Goal: Task Accomplishment & Management: Manage account settings

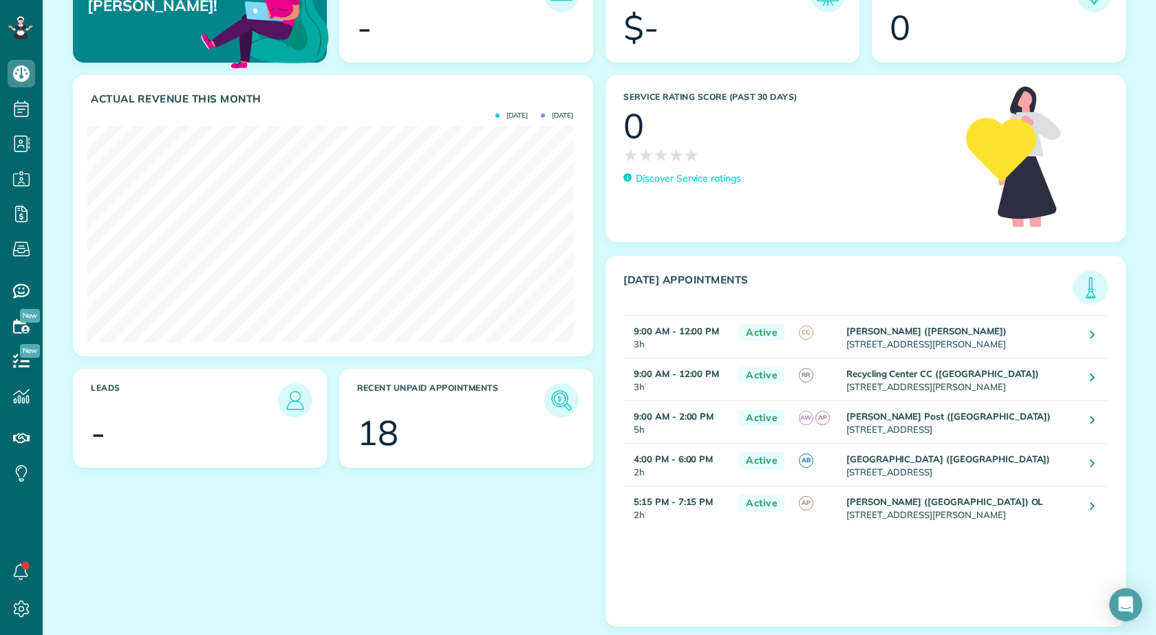
scroll to position [170, 0]
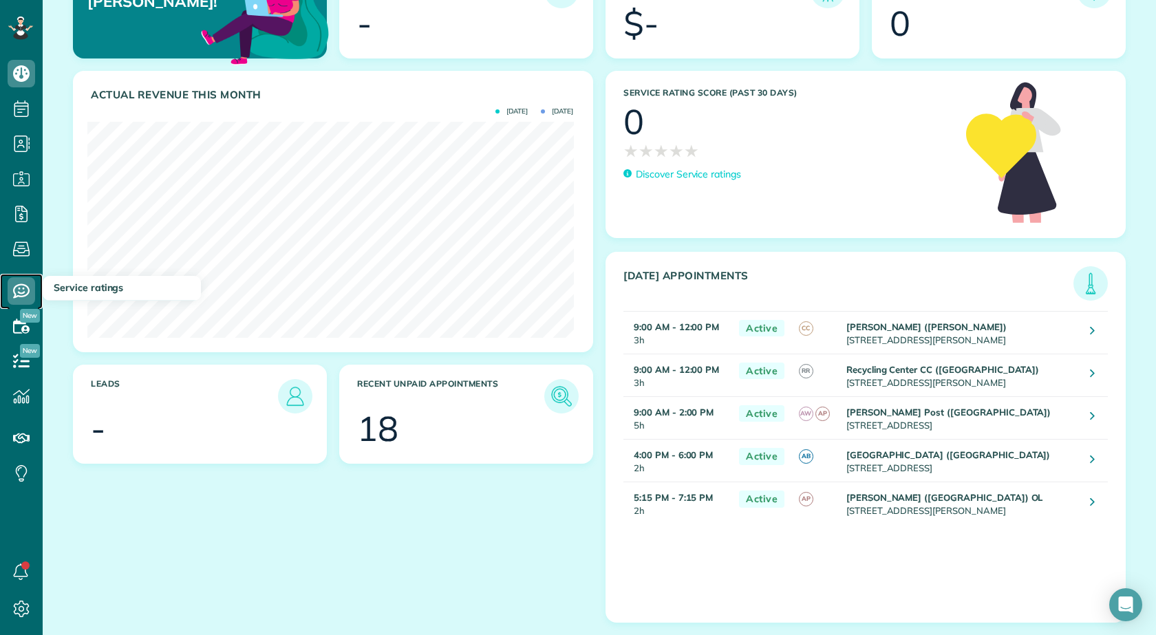
click at [25, 295] on use at bounding box center [21, 291] width 17 height 14
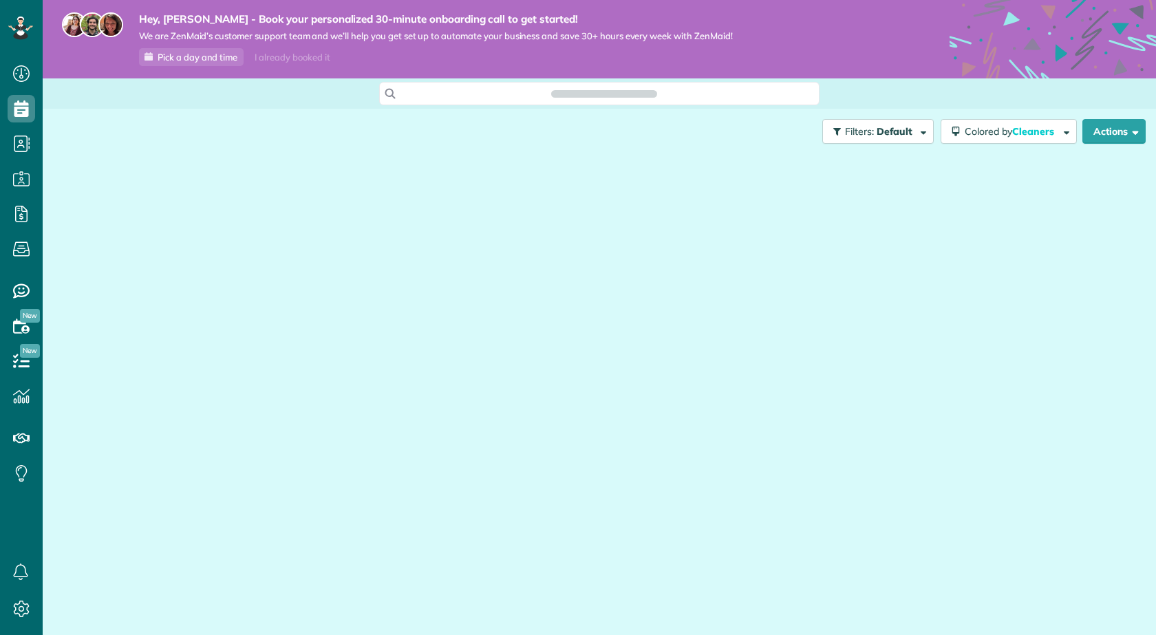
scroll to position [6, 6]
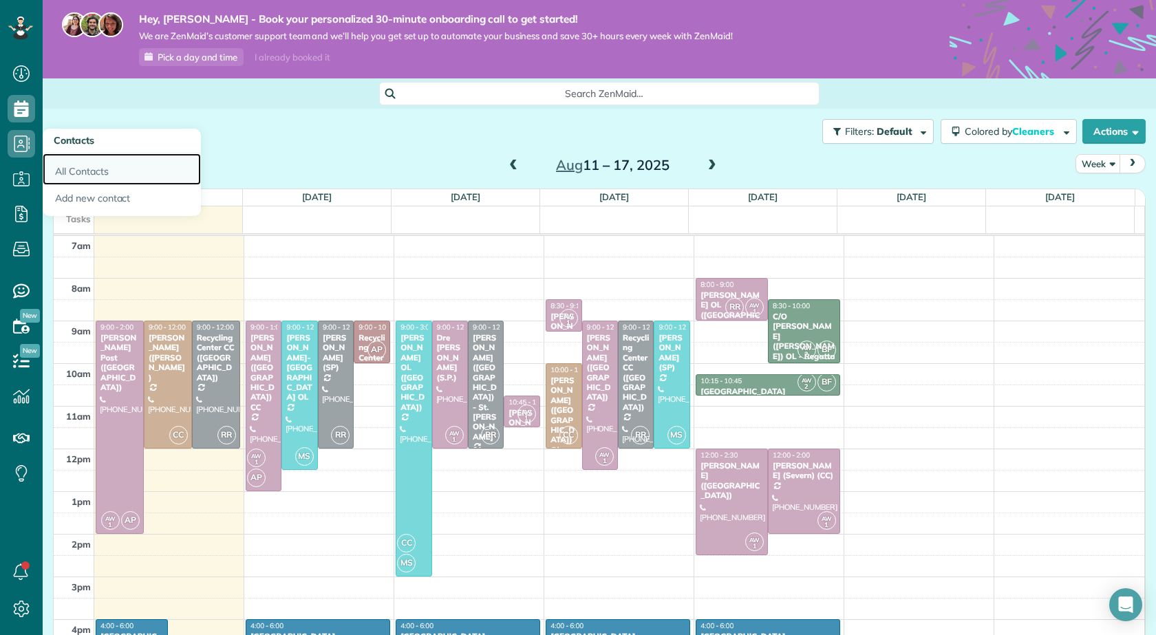
click at [94, 165] on link "All Contacts" at bounding box center [122, 170] width 158 height 32
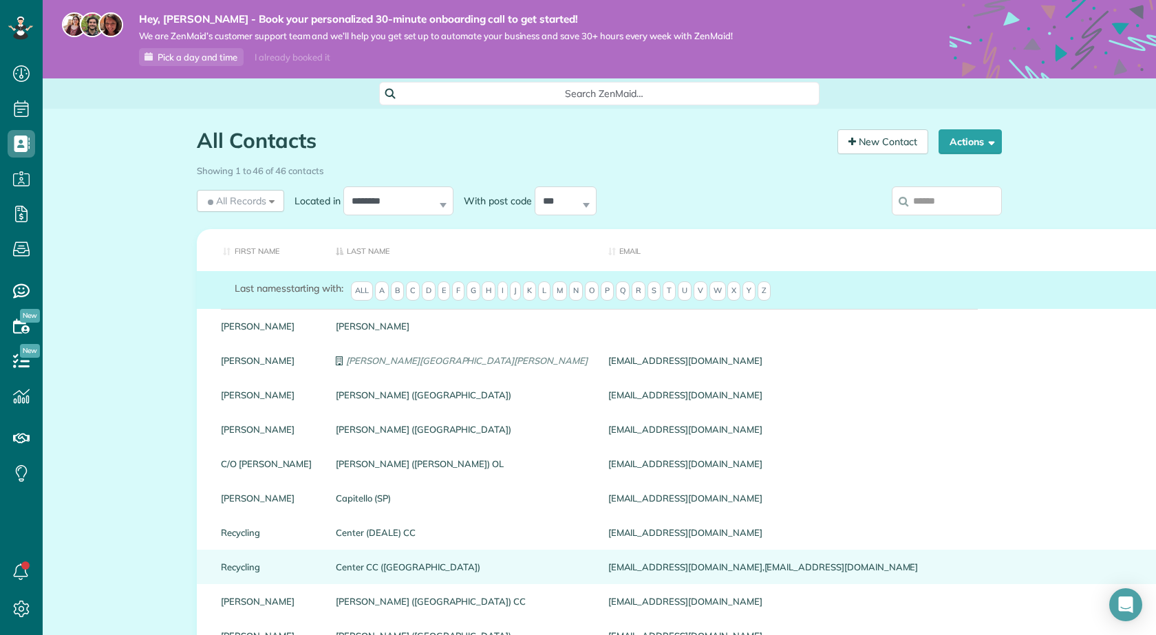
scroll to position [69, 0]
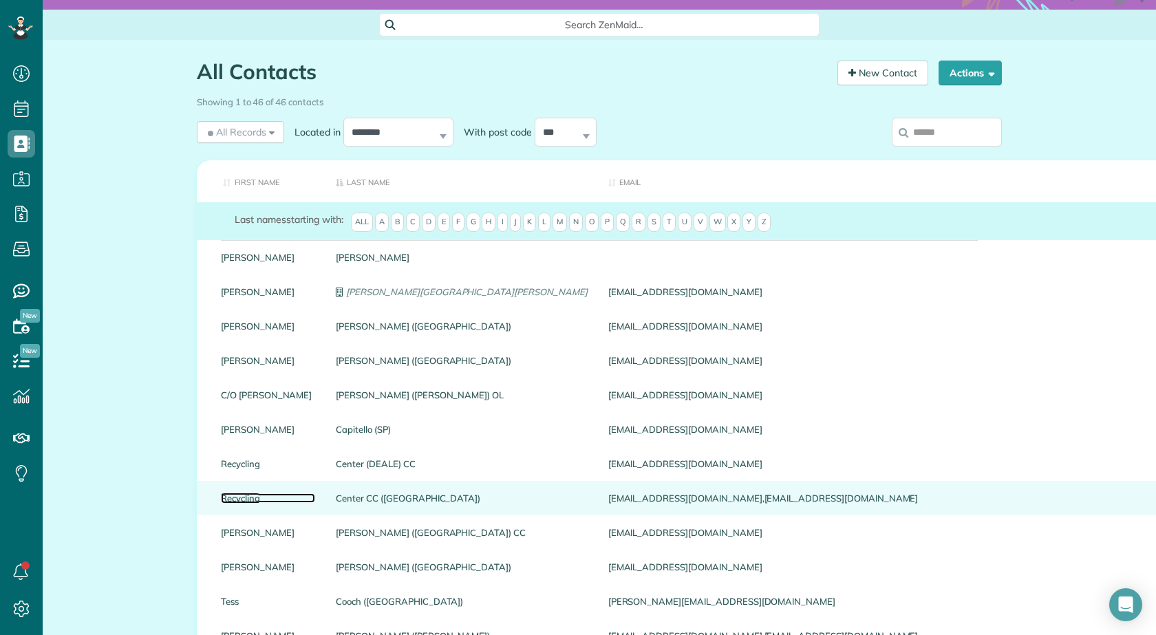
click at [244, 503] on link "Recycling" at bounding box center [268, 499] width 94 height 10
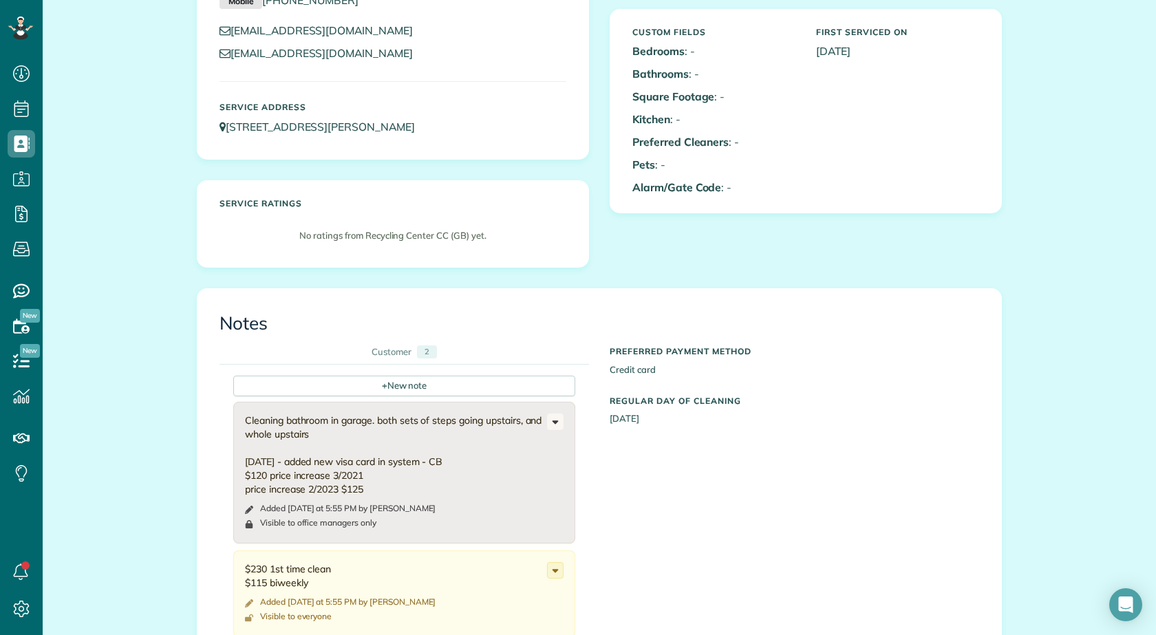
scroll to position [275, 0]
click at [548, 562] on icon at bounding box center [555, 569] width 15 height 15
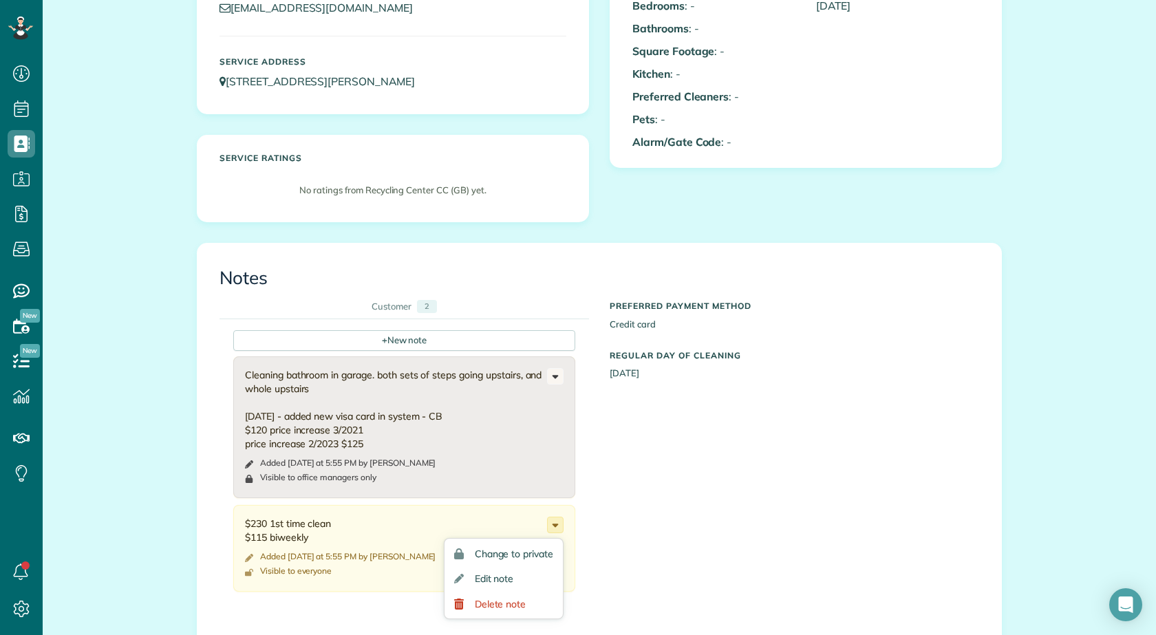
scroll to position [344, 0]
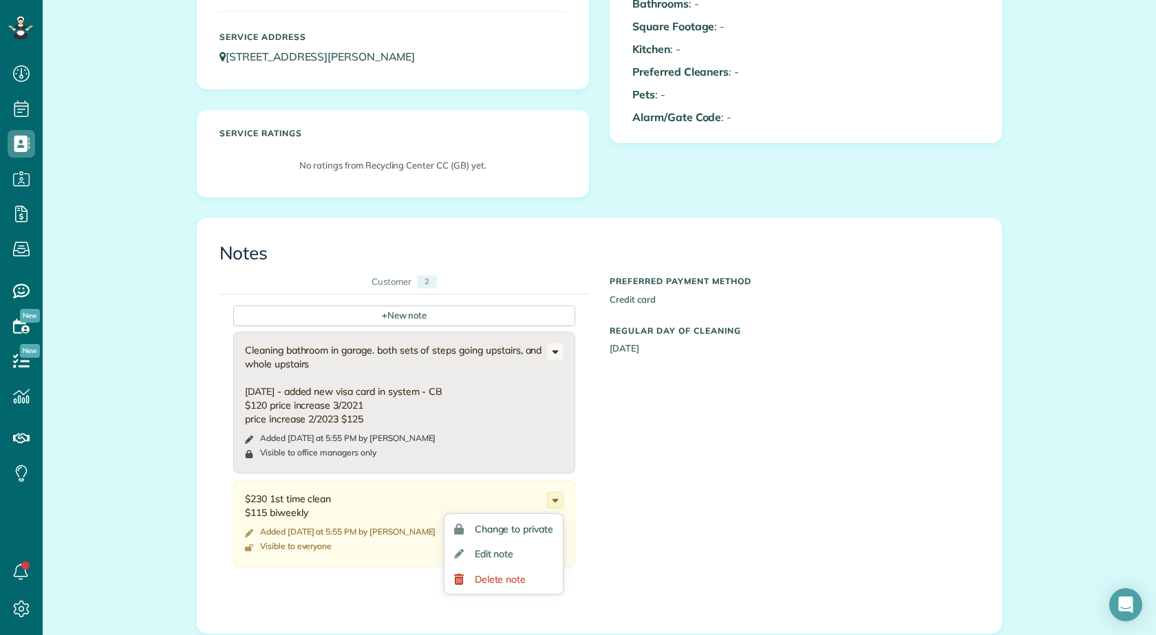
click at [373, 539] on div "$230 1st time clean $115 biweekly Added yesterday at 5:55 PM by Misty Schulze V…" at bounding box center [404, 523] width 342 height 87
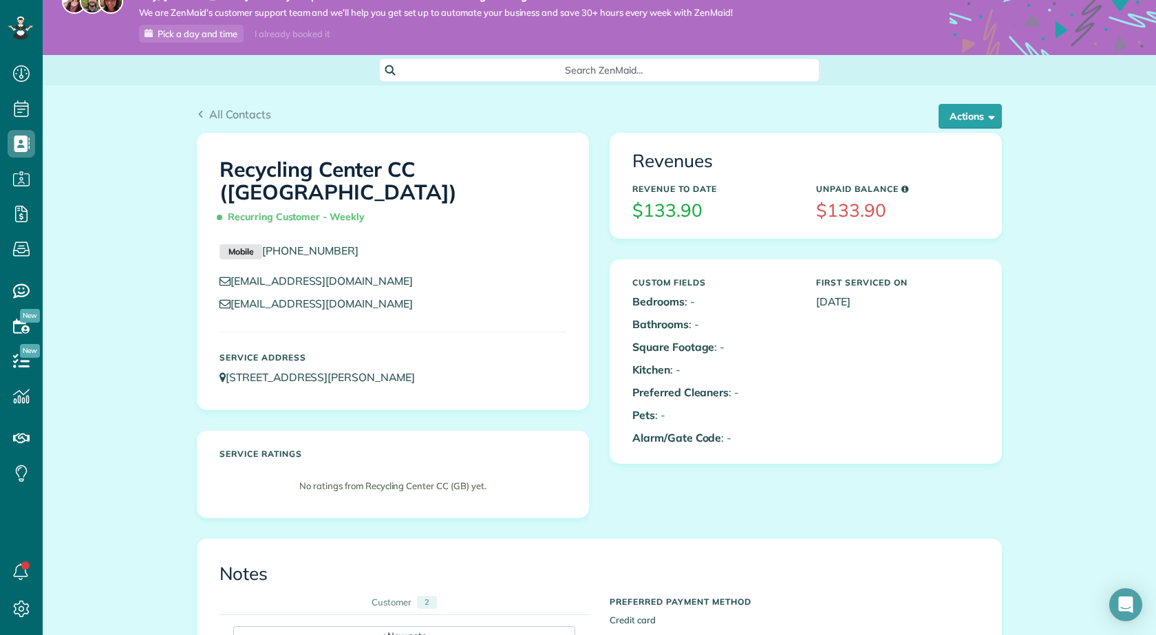
scroll to position [0, 0]
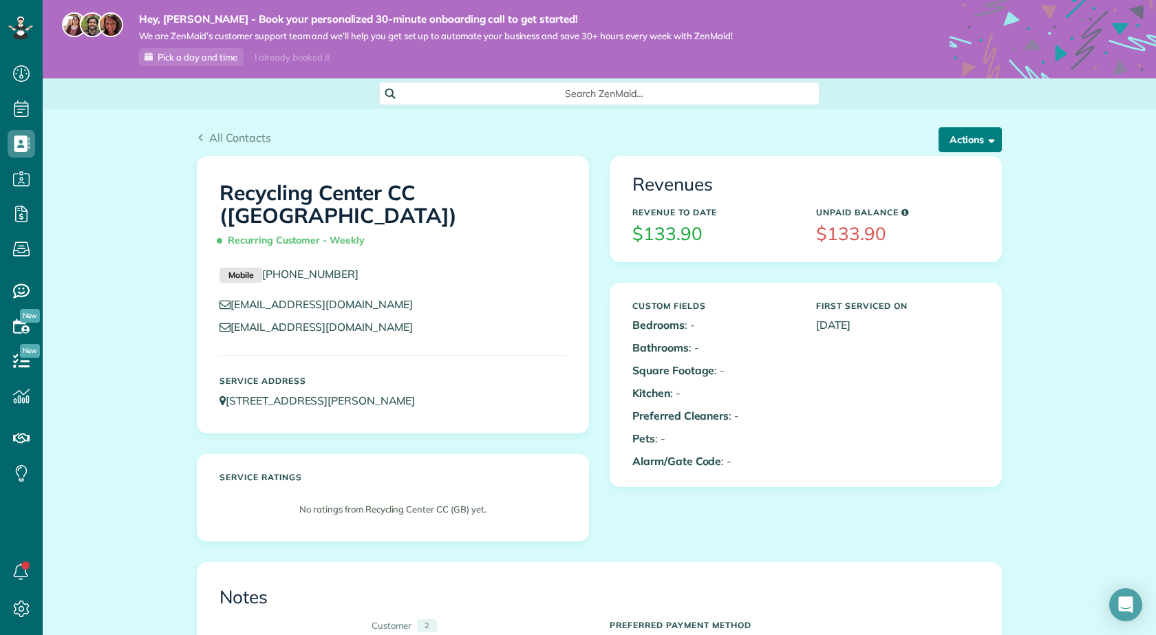
click at [973, 141] on button "Actions" at bounding box center [970, 139] width 63 height 25
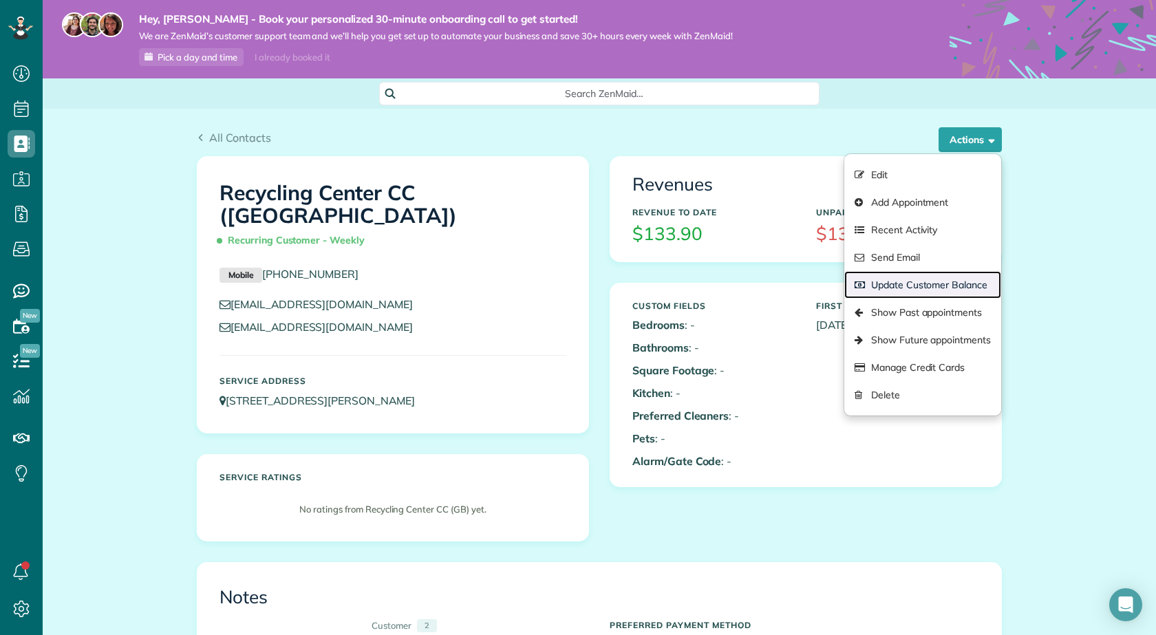
click at [894, 284] on link "Update Customer Balance" at bounding box center [923, 285] width 157 height 28
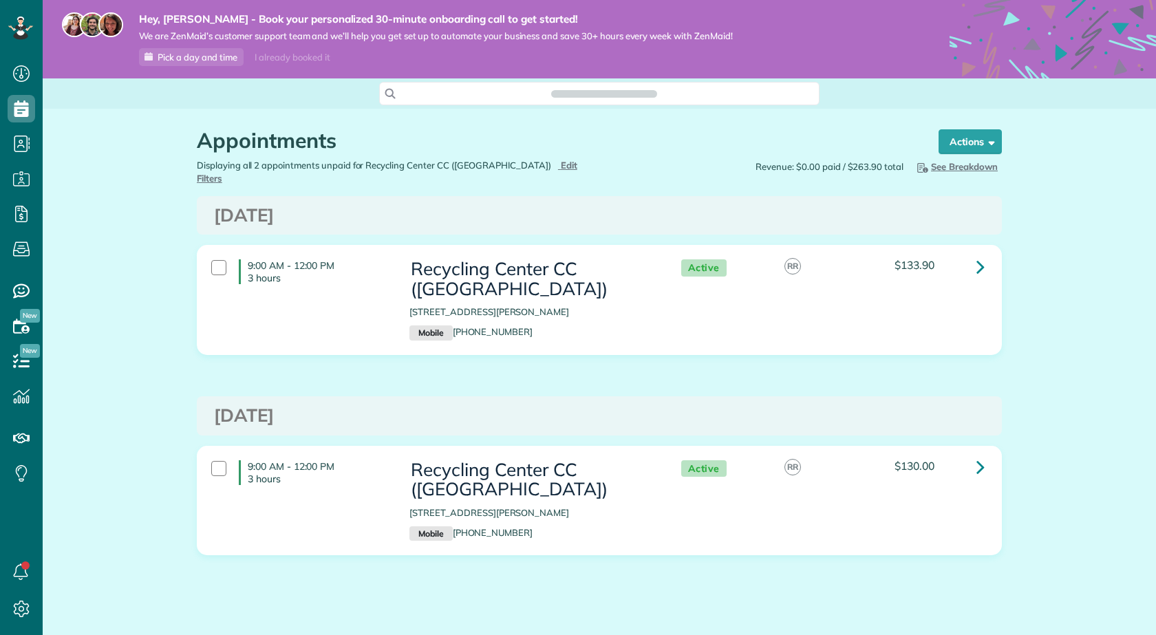
scroll to position [6, 6]
click at [221, 260] on div at bounding box center [218, 267] width 15 height 15
click at [939, 148] on strong "Bulk Actions" at bounding box center [953, 142] width 58 height 12
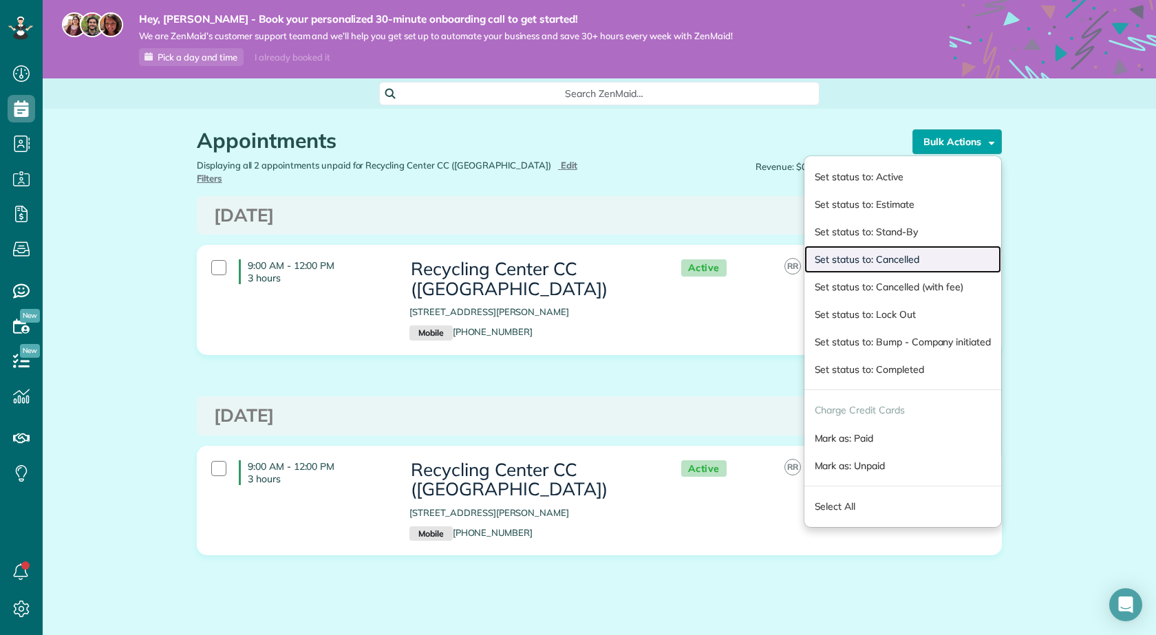
click at [883, 264] on link "Set status to: Cancelled" at bounding box center [903, 260] width 197 height 28
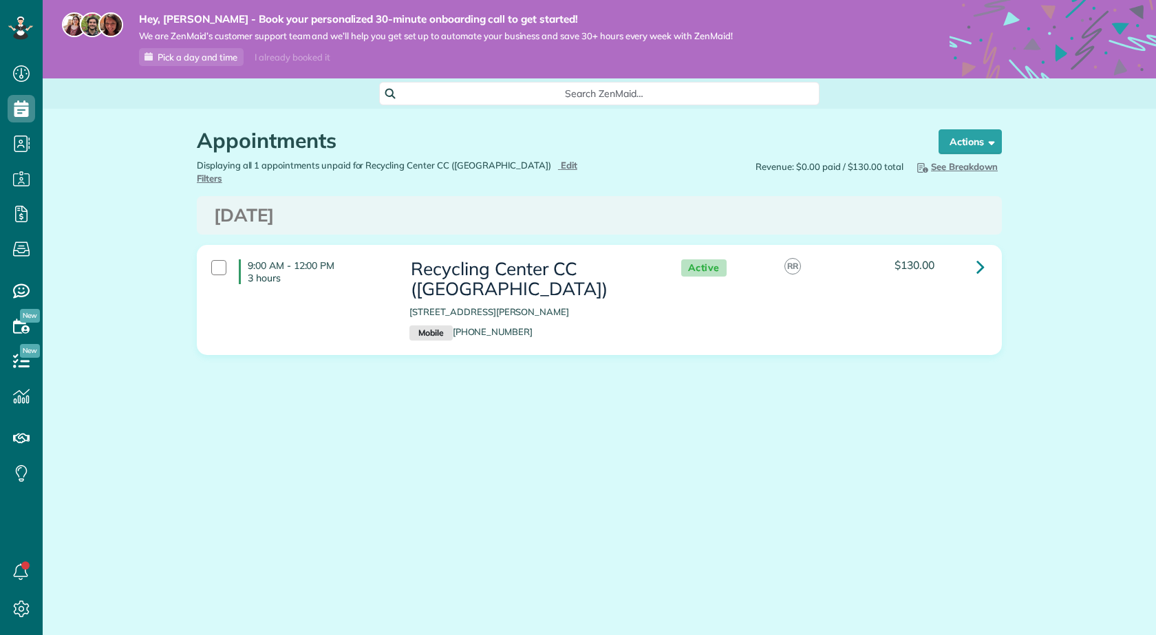
scroll to position [6, 6]
click at [538, 89] on span "Search ZenMaid…" at bounding box center [604, 94] width 419 height 14
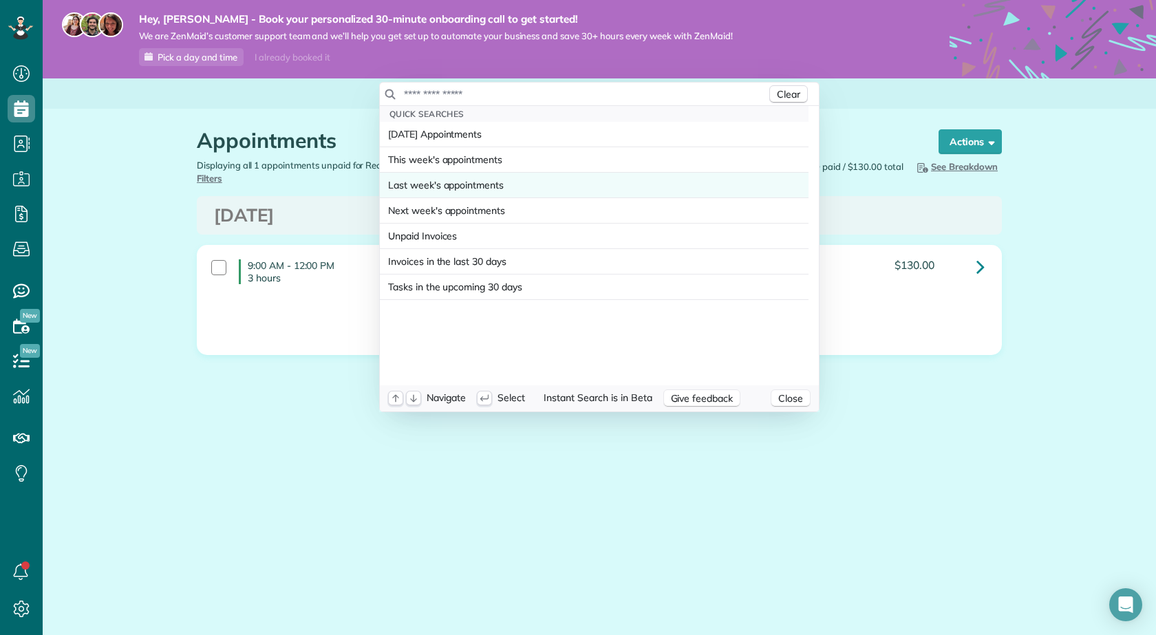
click at [451, 187] on span "Last week's appointments" at bounding box center [446, 185] width 116 height 14
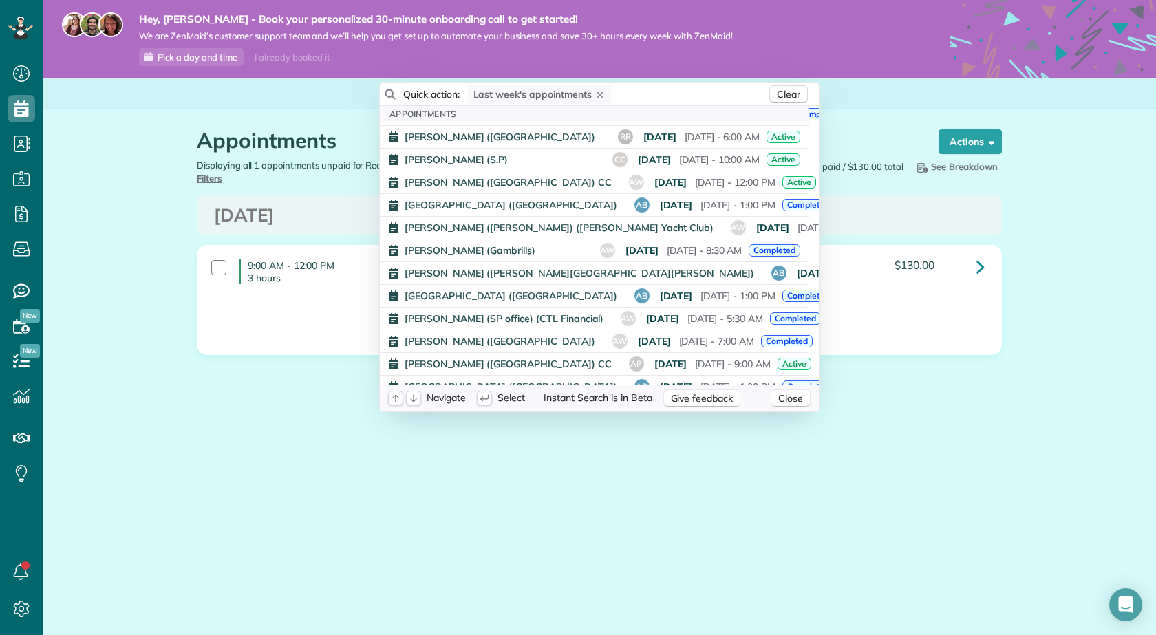
scroll to position [138, 0]
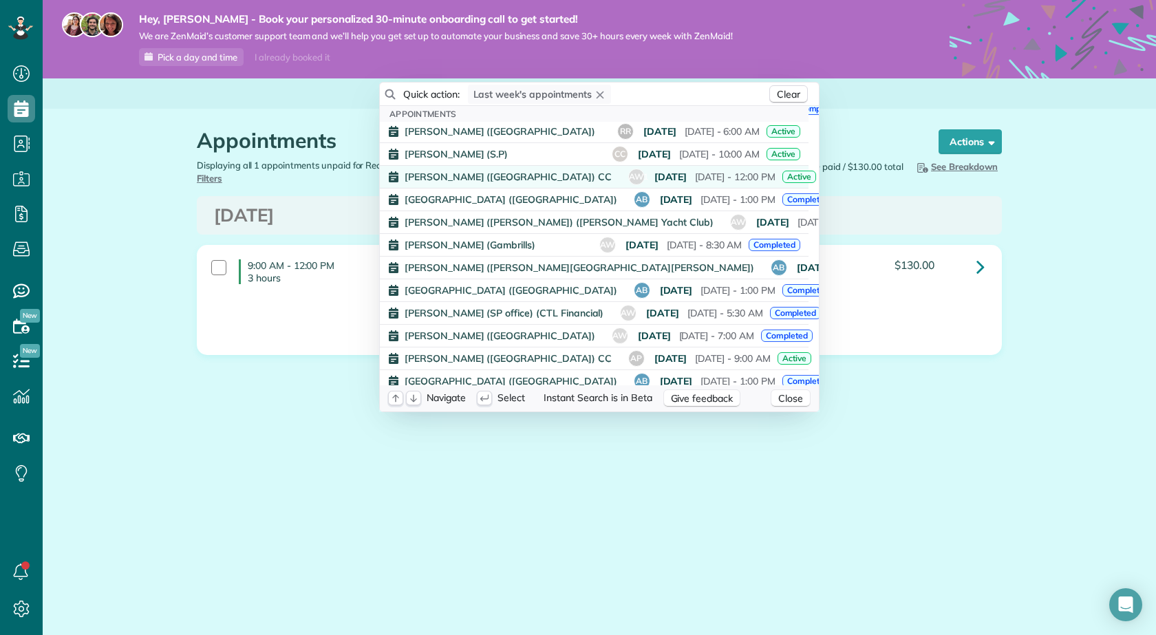
click at [489, 175] on span "[PERSON_NAME] ([GEOGRAPHIC_DATA]) CC" at bounding box center [508, 177] width 207 height 10
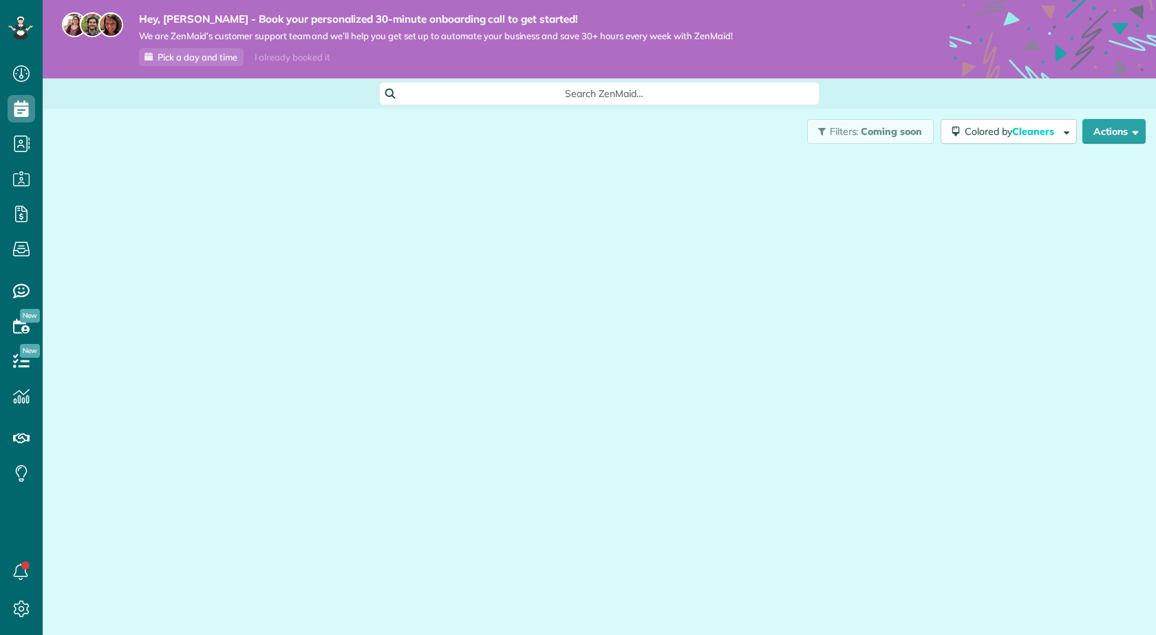
scroll to position [6, 6]
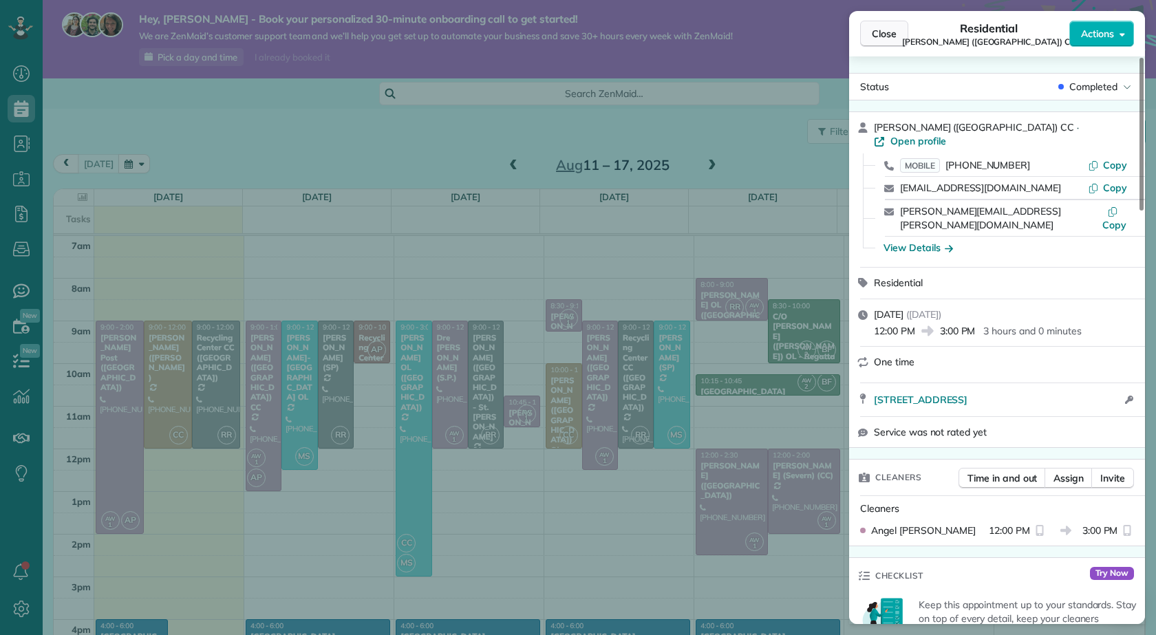
click at [889, 32] on span "Close" at bounding box center [884, 34] width 25 height 14
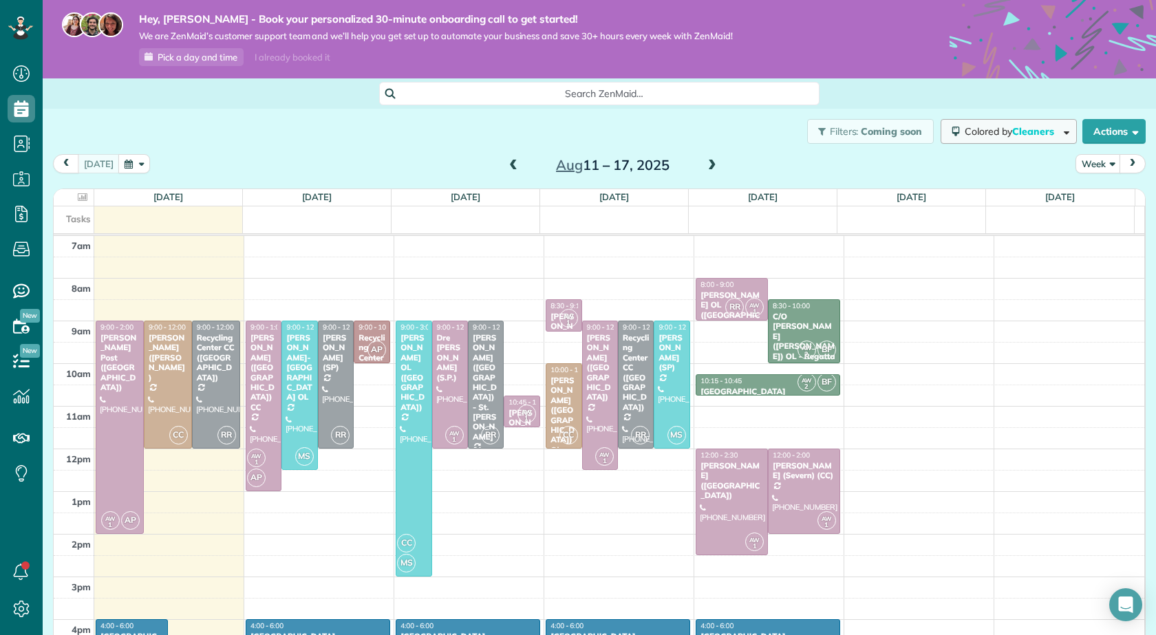
click at [991, 136] on span "Colored by Cleaners" at bounding box center [1012, 131] width 94 height 12
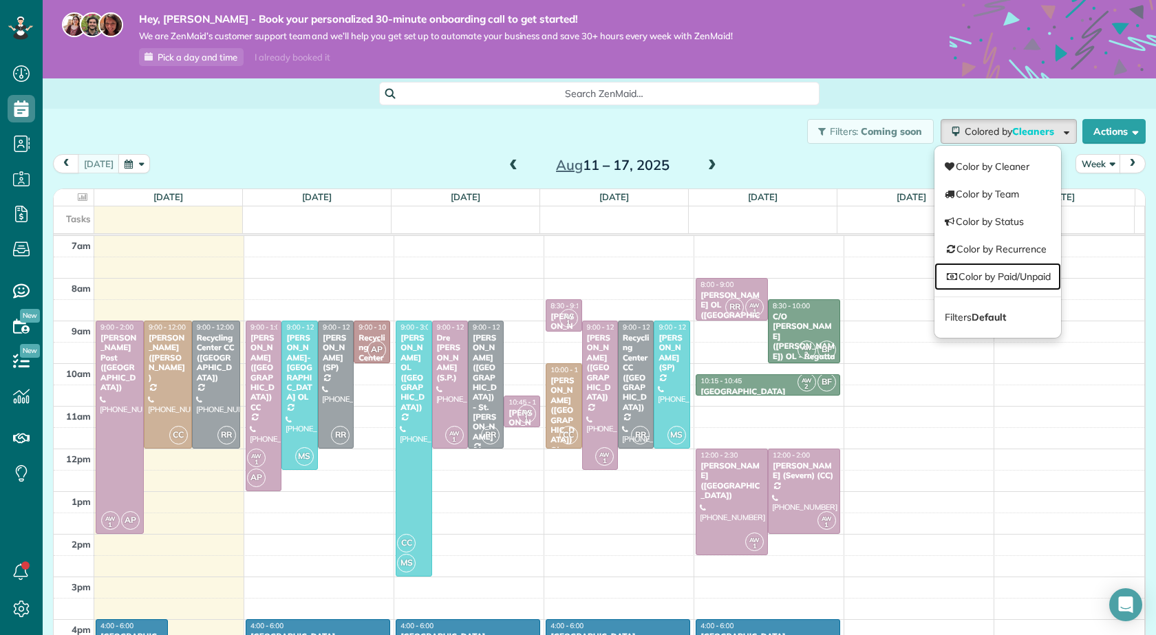
click at [960, 275] on link "Color by Paid/Unpaid" at bounding box center [998, 277] width 127 height 28
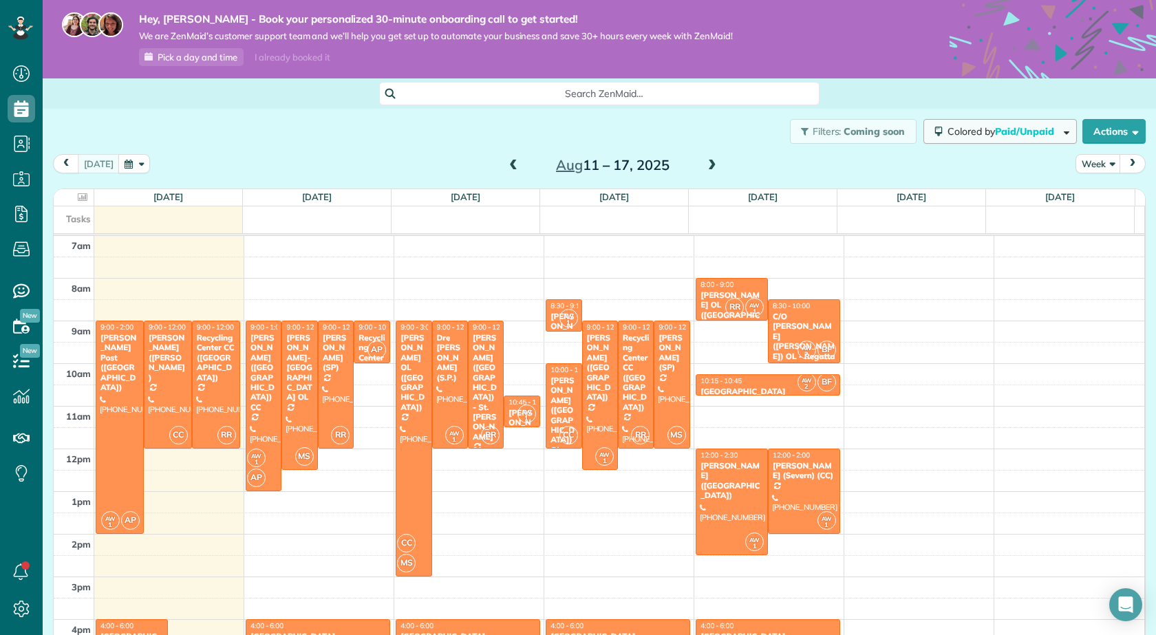
click at [973, 134] on span "Colored by Paid/Unpaid" at bounding box center [1004, 131] width 112 height 12
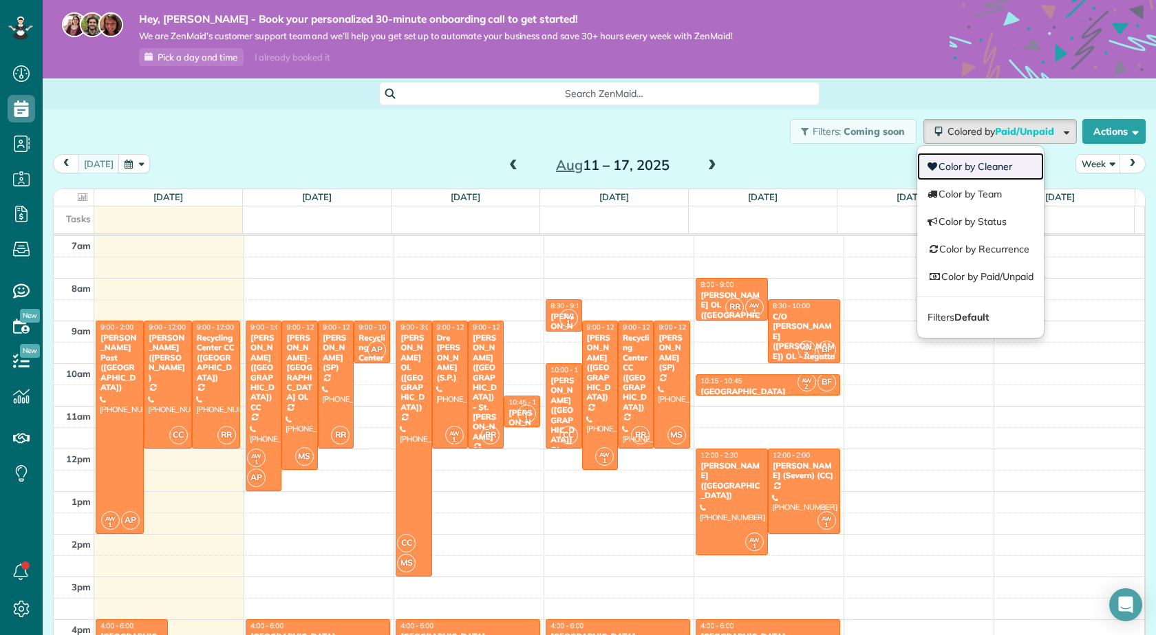
click at [962, 165] on link "Color by Cleaner" at bounding box center [981, 167] width 127 height 28
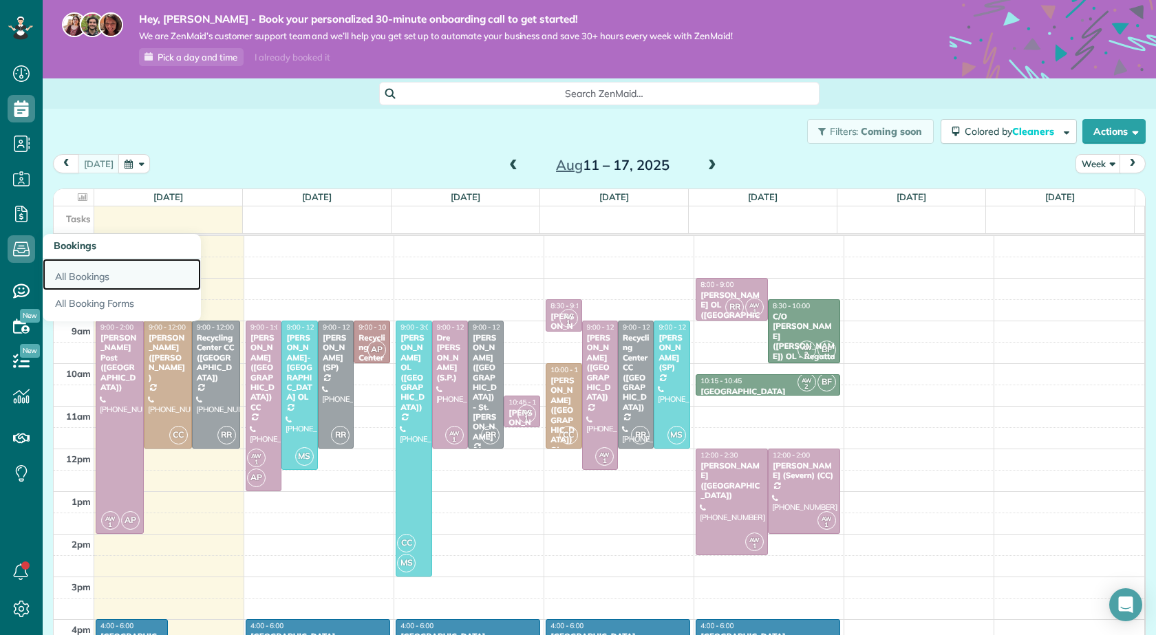
click at [106, 279] on link "All Bookings" at bounding box center [122, 275] width 158 height 32
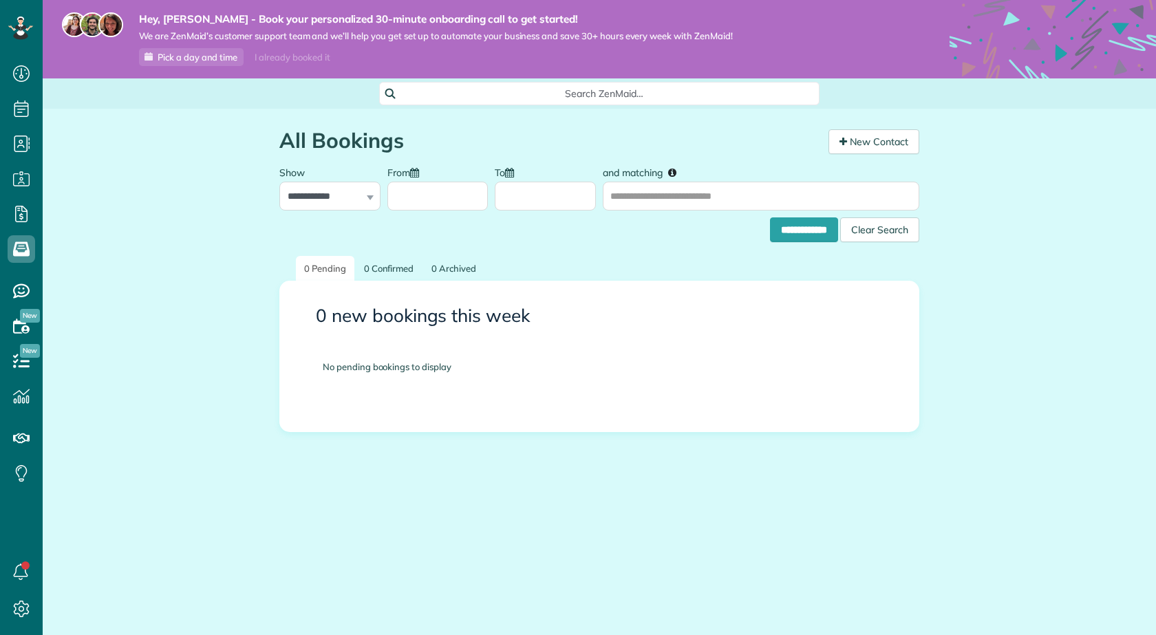
scroll to position [6, 6]
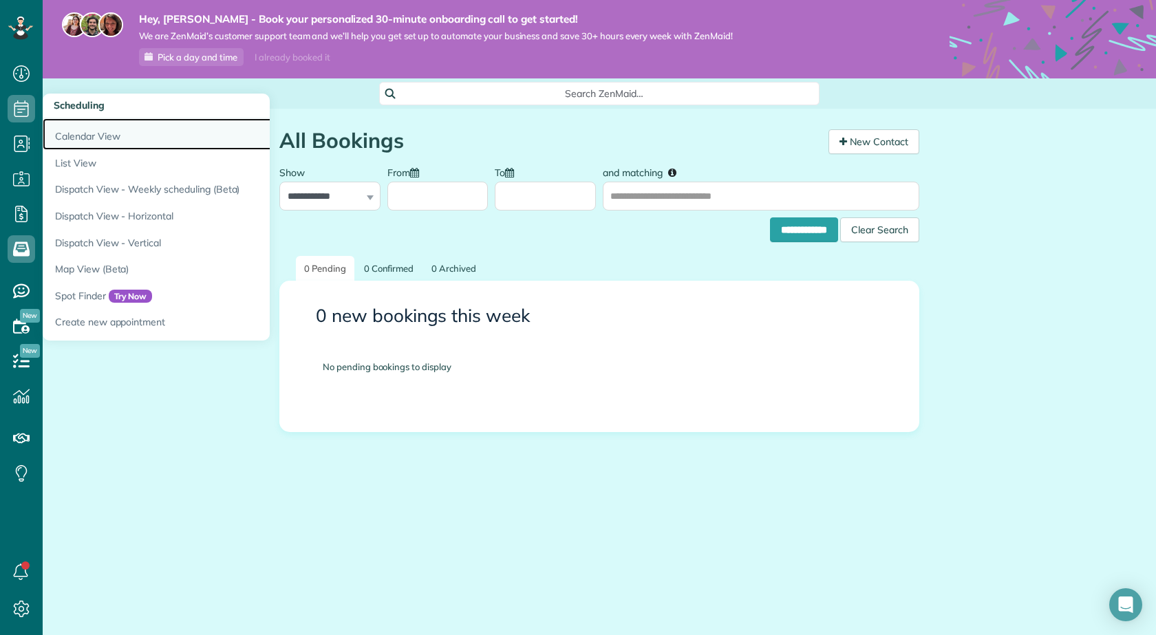
click at [81, 134] on link "Calendar View" at bounding box center [215, 134] width 344 height 32
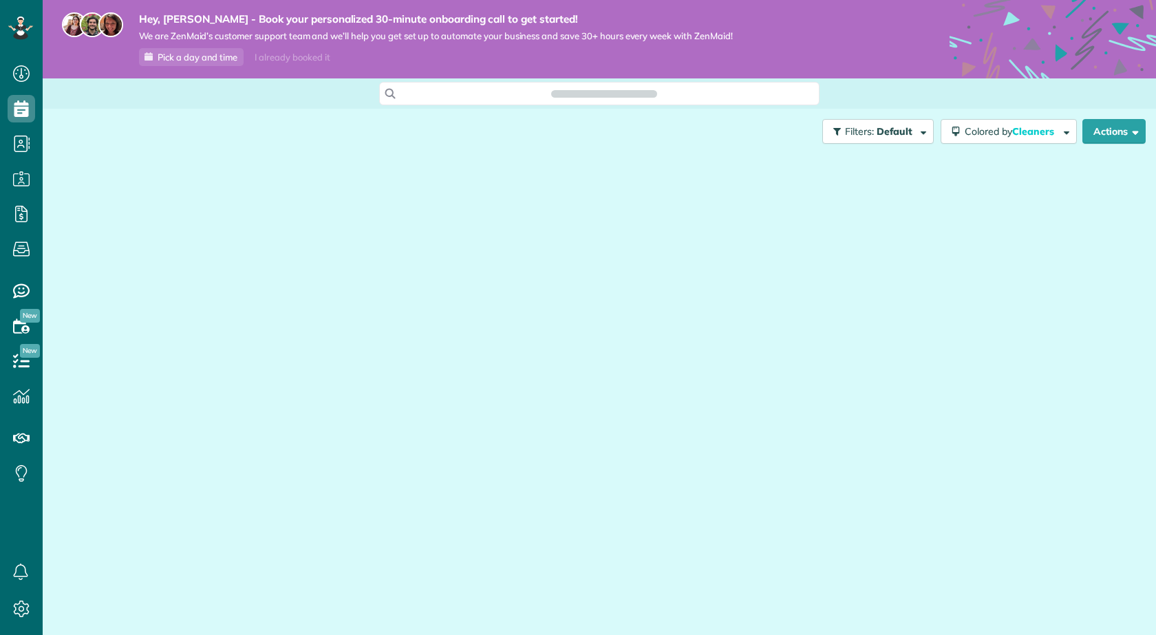
scroll to position [6, 6]
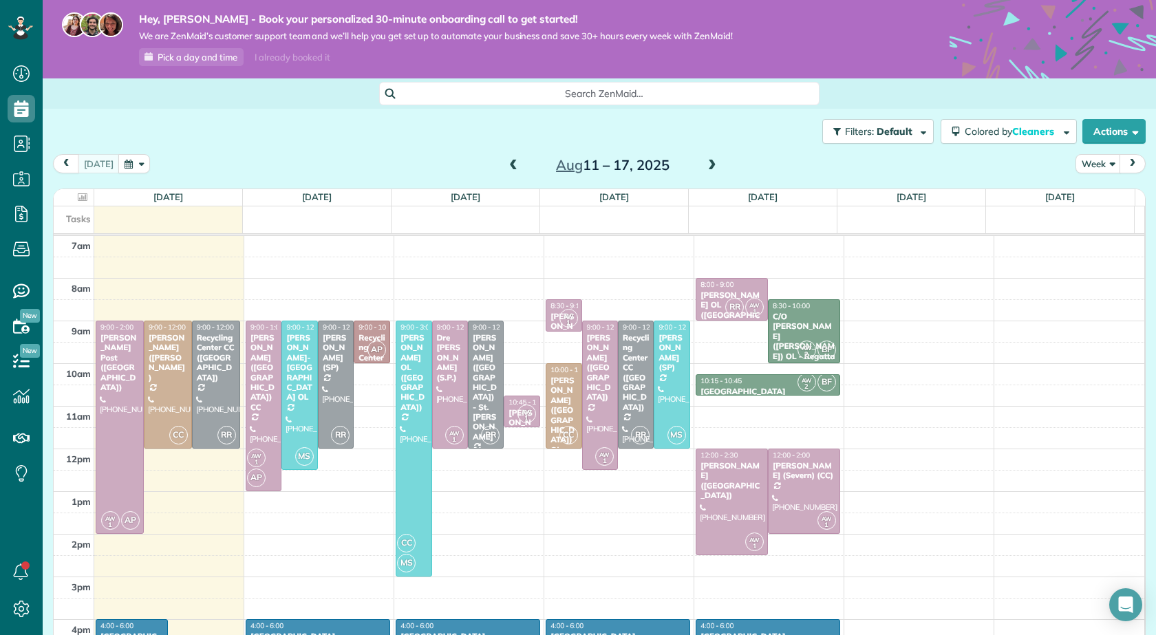
click at [506, 170] on span at bounding box center [513, 166] width 15 height 12
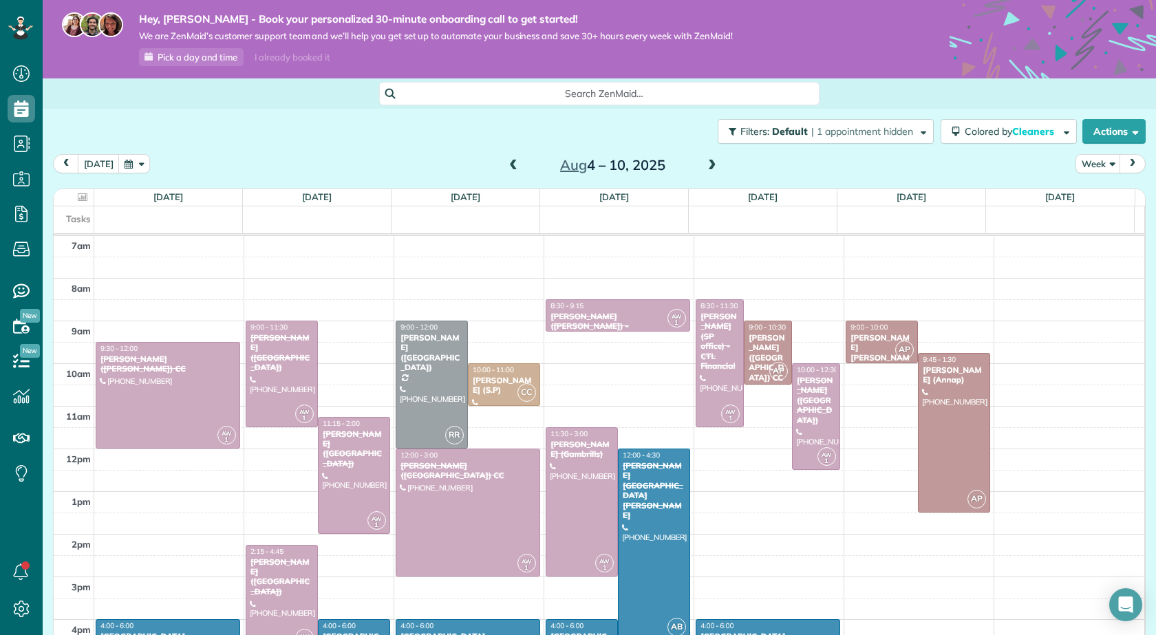
scroll to position [69, 0]
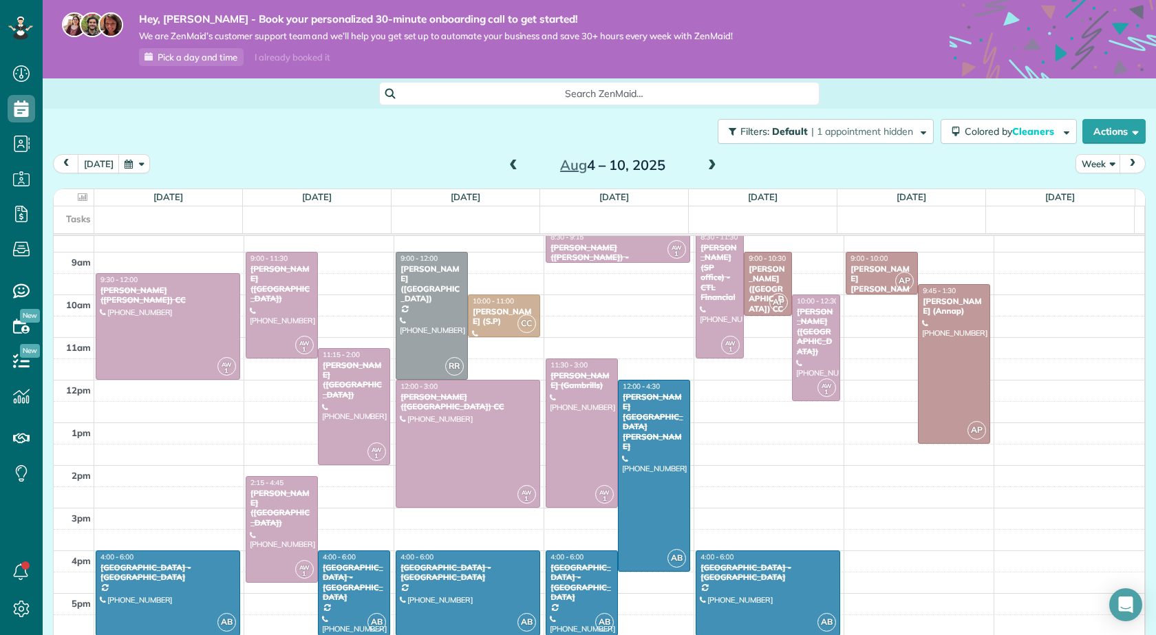
click at [705, 165] on span at bounding box center [712, 166] width 15 height 12
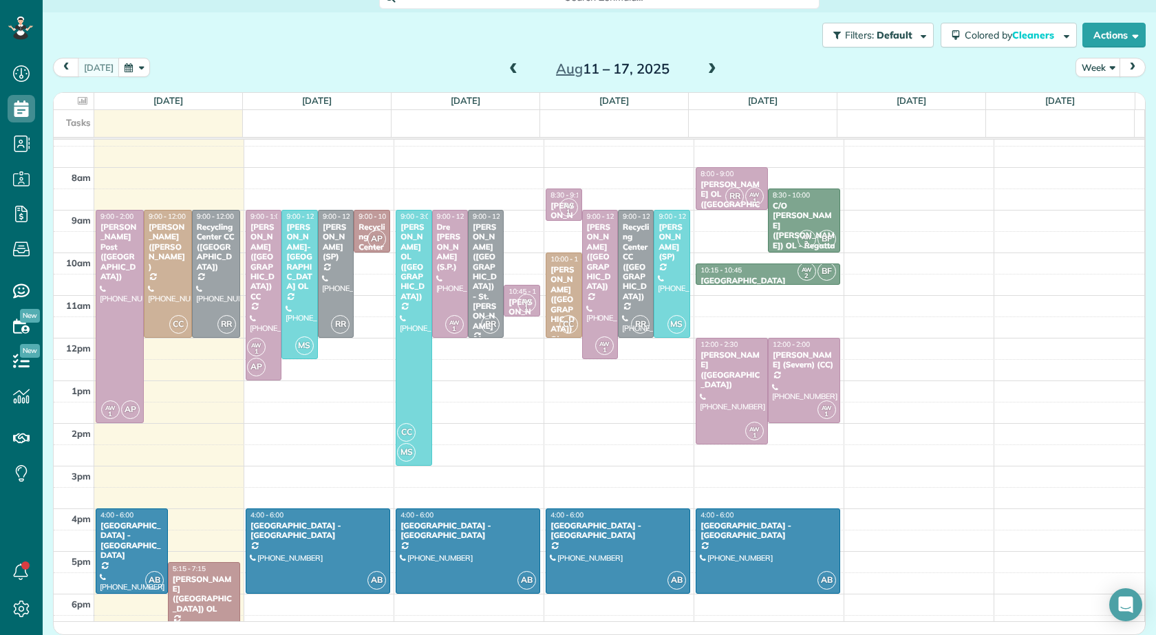
scroll to position [0, 0]
